Goal: Check status: Check status

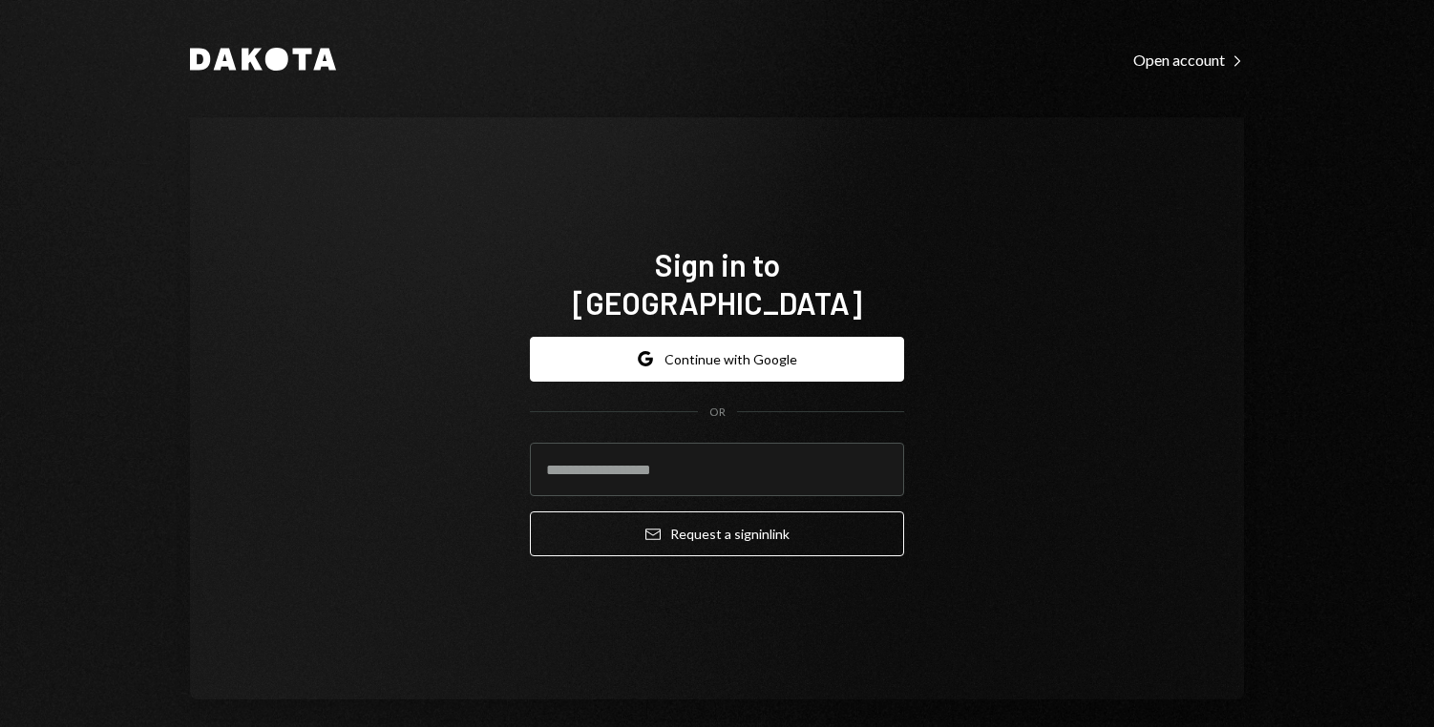
click at [860, 418] on form "Google Continue with Google OR Email Request a sign in link" at bounding box center [717, 447] width 374 height 221
click at [821, 449] on input "email" at bounding box center [717, 469] width 374 height 53
click at [0, 727] on com-1password-button at bounding box center [0, 727] width 0 height 0
type input "**********"
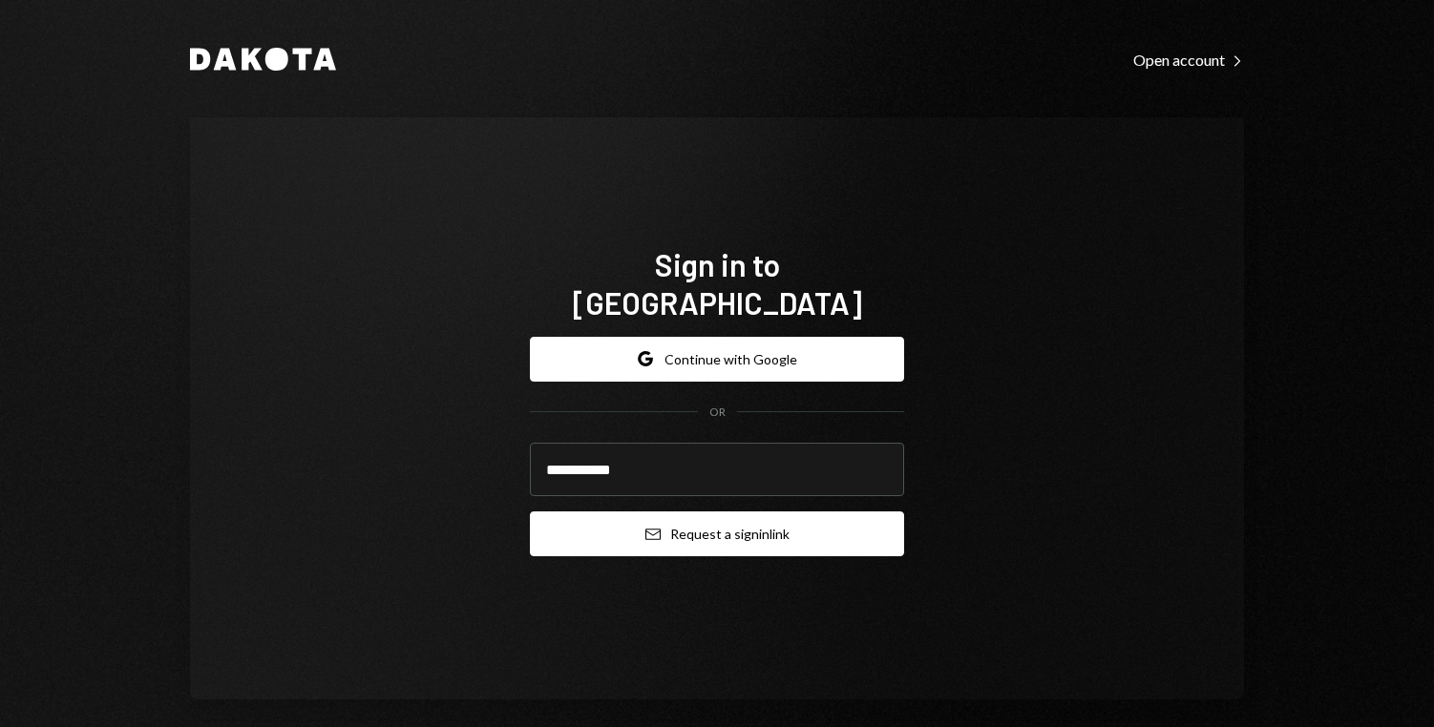
click at [687, 512] on button "Email Request a sign in link" at bounding box center [717, 534] width 374 height 45
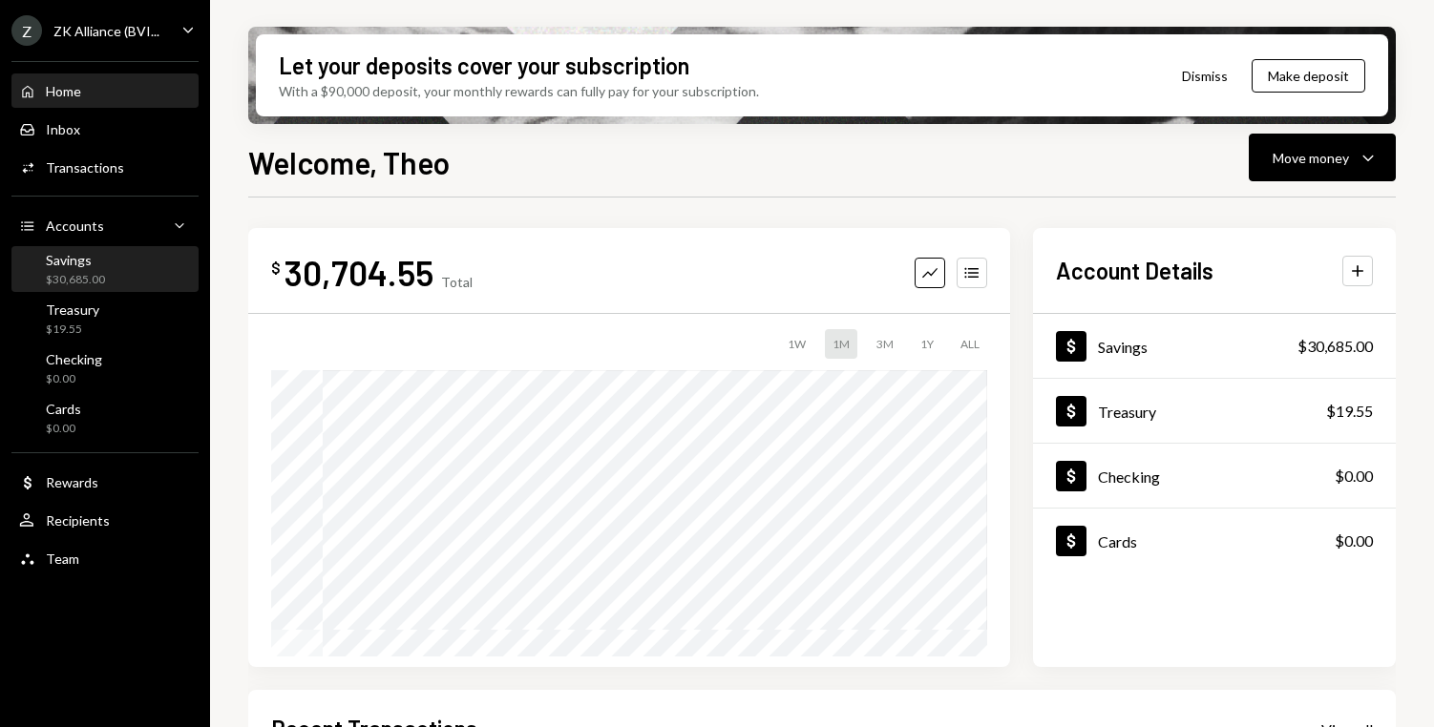
click at [86, 272] on div "$30,685.00" at bounding box center [75, 280] width 59 height 16
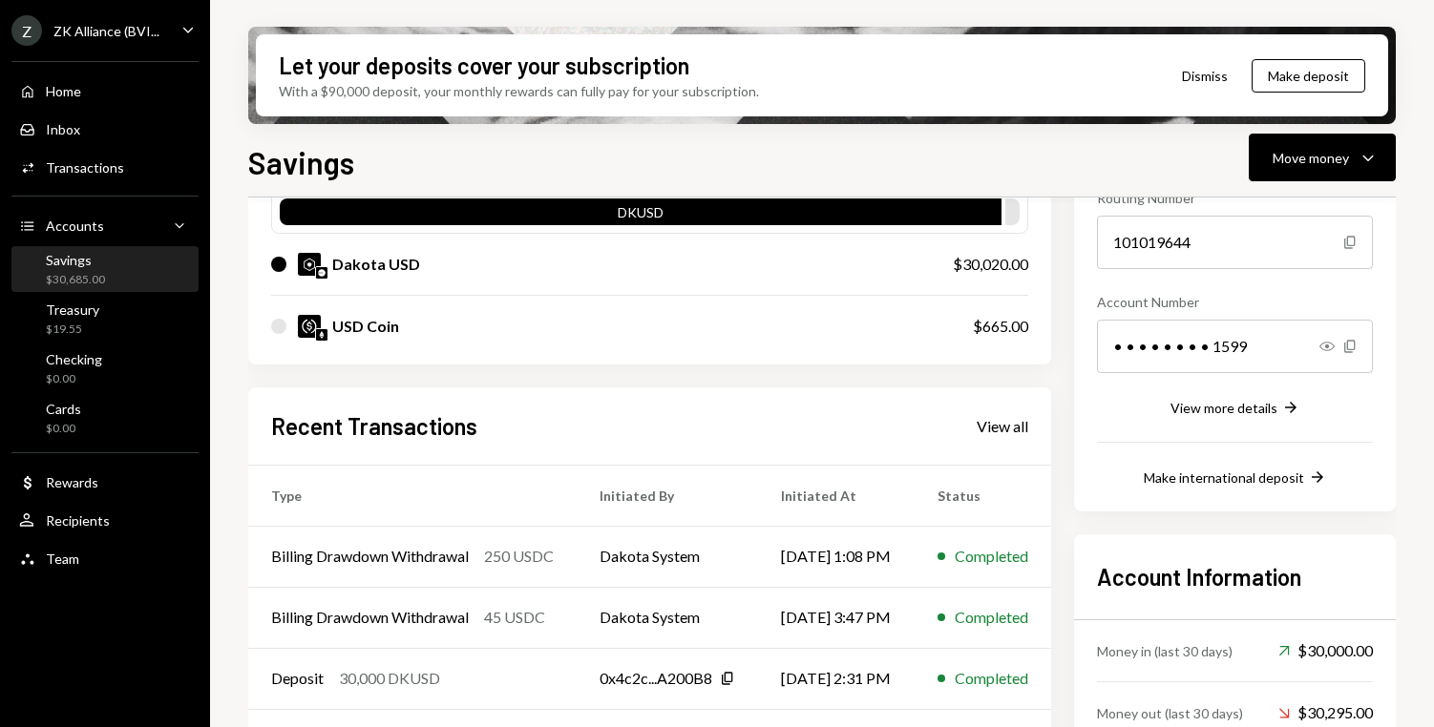
scroll to position [158, 0]
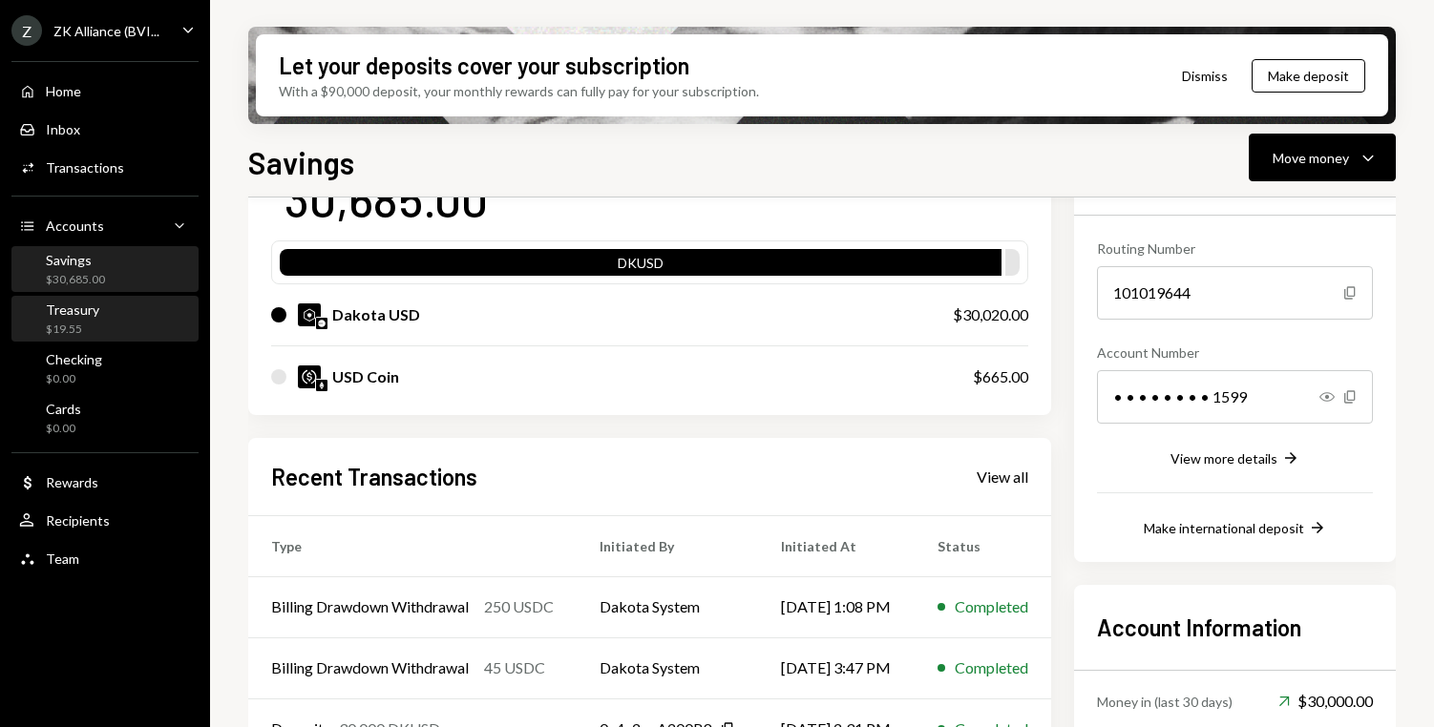
click at [106, 317] on div "Treasury $19.55" at bounding box center [105, 320] width 172 height 36
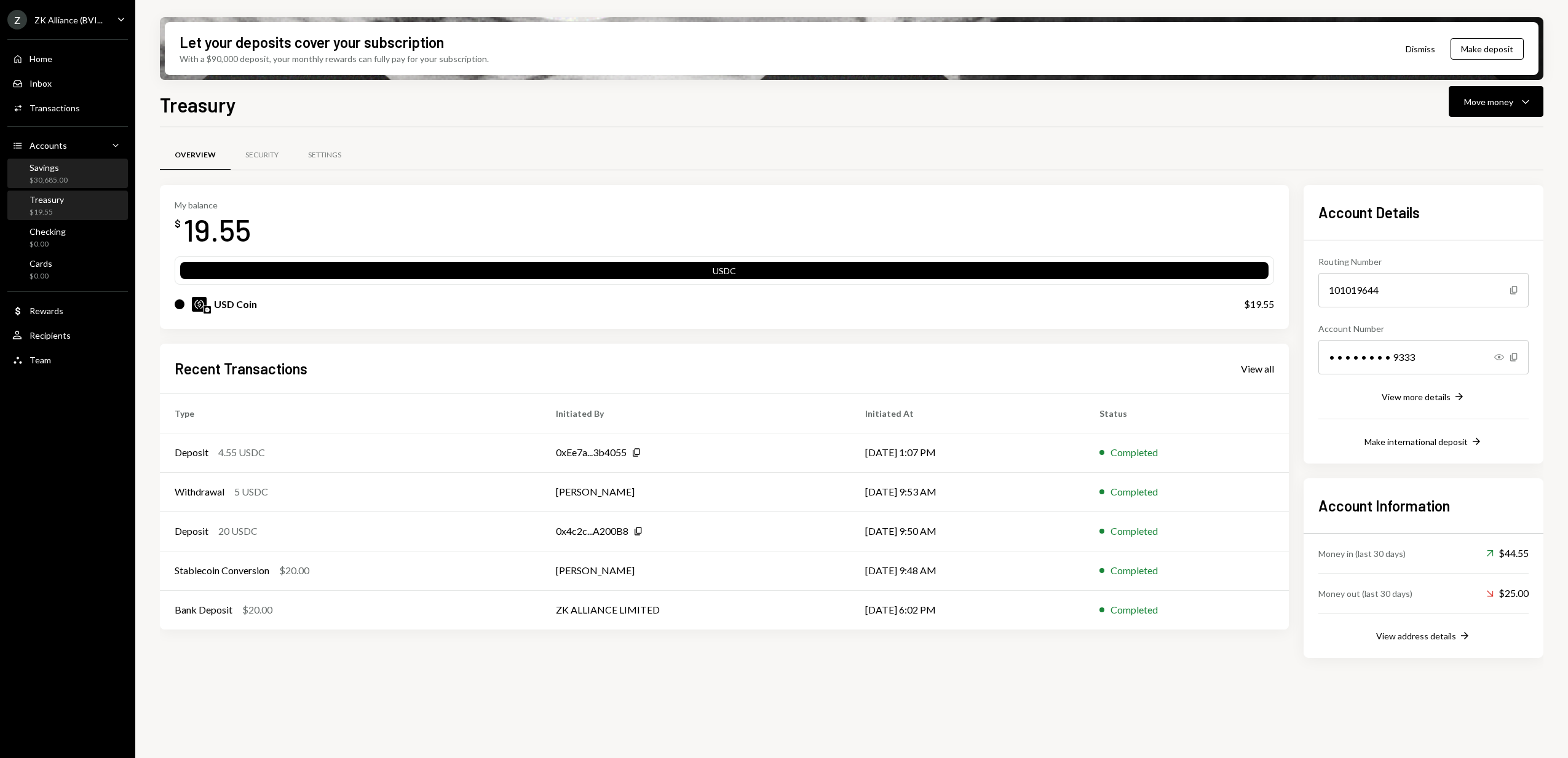
click at [64, 168] on div "Savings" at bounding box center [48, 167] width 38 height 10
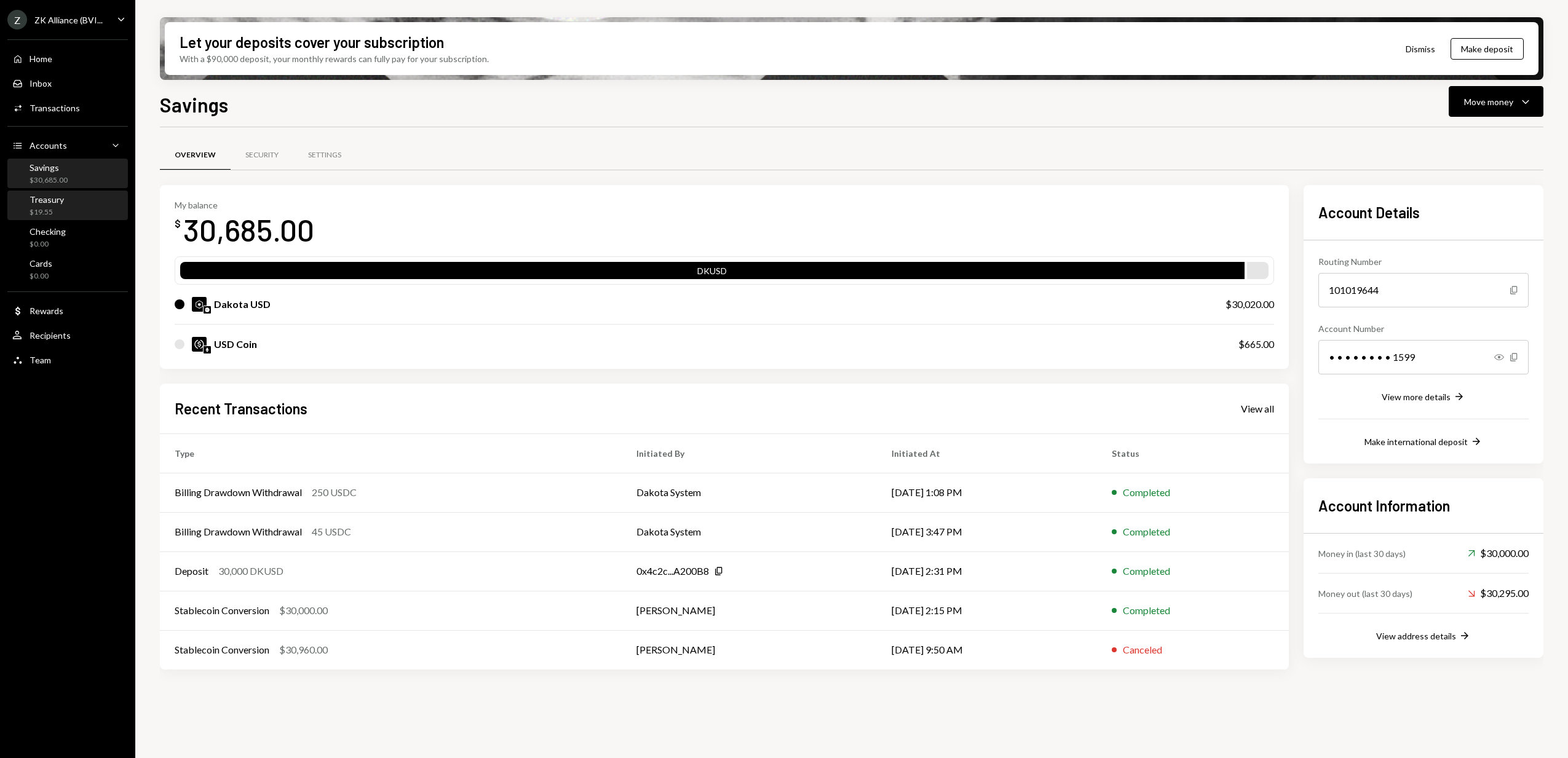
click at [55, 210] on div "$19.55" at bounding box center [46, 213] width 34 height 10
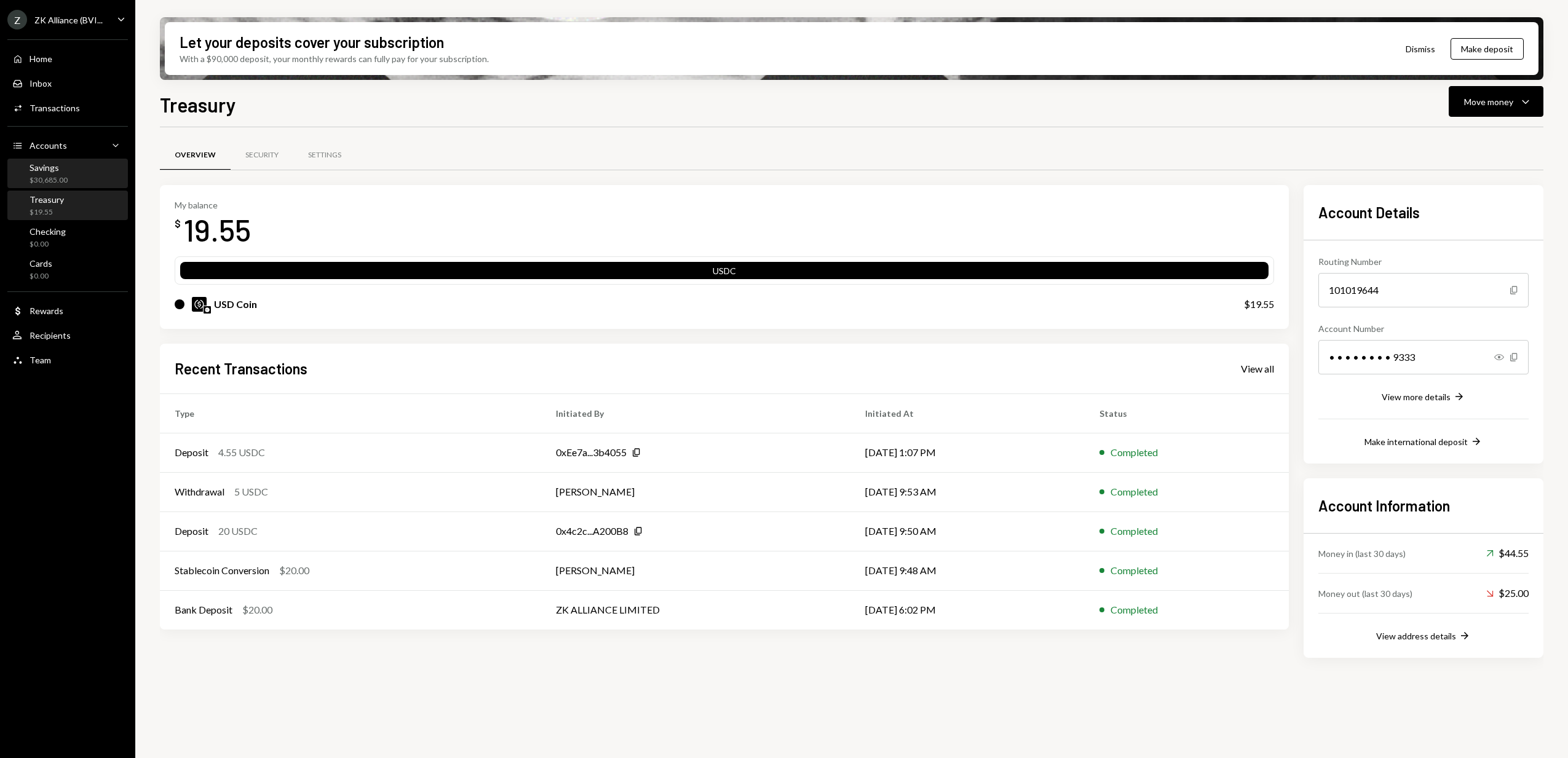
click at [53, 179] on div "$30,685.00" at bounding box center [48, 180] width 38 height 10
